Goal: Transaction & Acquisition: Purchase product/service

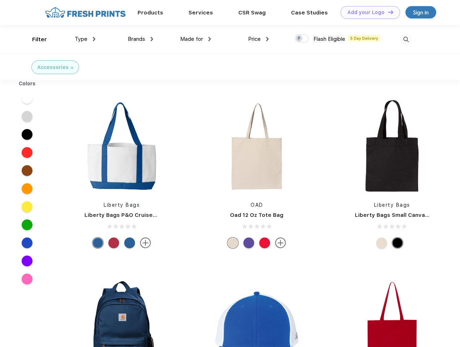
click at [368, 12] on link "Add your Logo Design Tool" at bounding box center [371, 12] width 60 height 13
click at [0, 0] on div "Design Tool" at bounding box center [0, 0] width 0 height 0
click at [388, 12] on link "Add your Logo Design Tool" at bounding box center [371, 12] width 60 height 13
click at [35, 39] on div "Filter" at bounding box center [39, 39] width 15 height 8
click at [85, 39] on span "Type" at bounding box center [81, 39] width 13 height 7
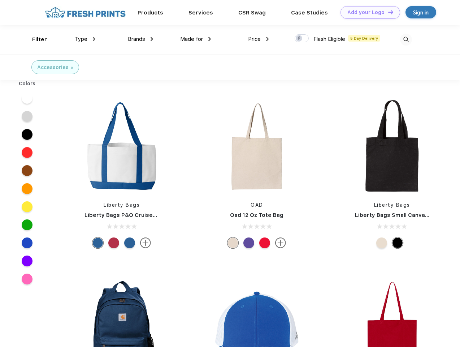
click at [140, 39] on span "Brands" at bounding box center [136, 39] width 17 height 7
click at [196, 39] on span "Made for" at bounding box center [191, 39] width 23 height 7
click at [259, 39] on span "Price" at bounding box center [254, 39] width 13 height 7
click at [302, 39] on div at bounding box center [302, 38] width 14 height 8
click at [299, 39] on input "checkbox" at bounding box center [297, 36] width 5 height 5
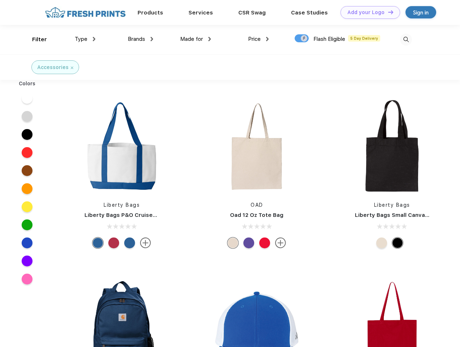
click at [406, 39] on img at bounding box center [406, 40] width 12 height 12
